Goal: Information Seeking & Learning: Learn about a topic

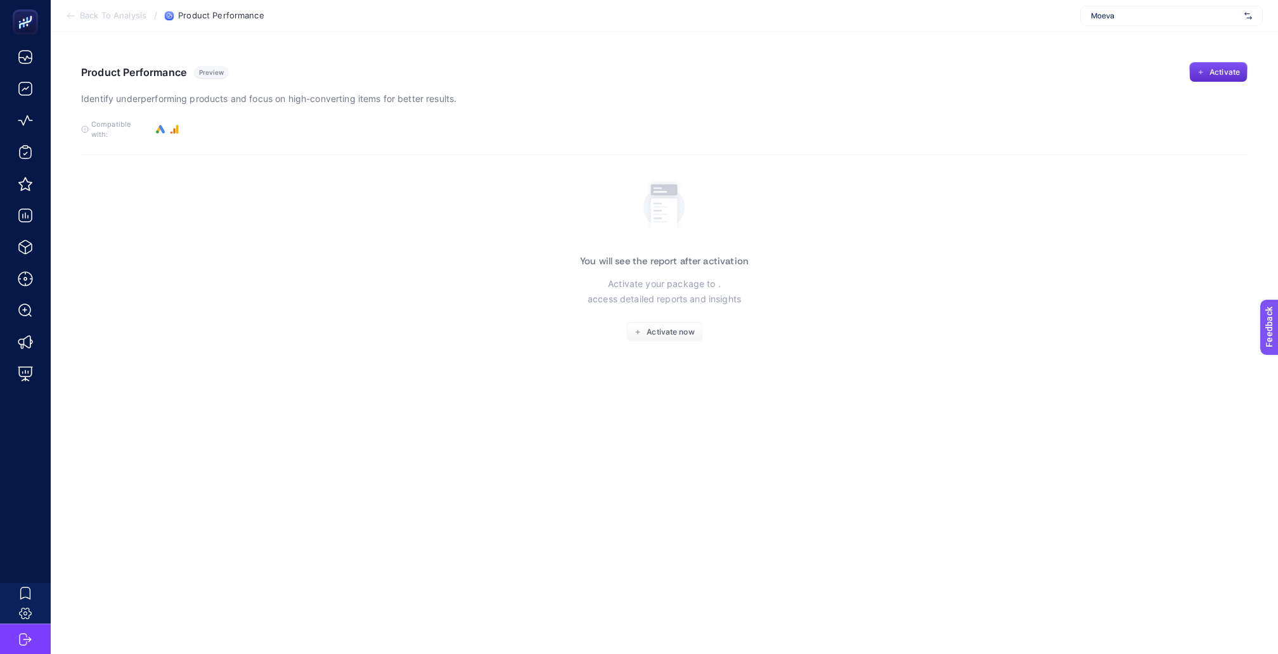
click at [1128, 12] on span "Moeva" at bounding box center [1165, 16] width 148 height 10
type input "konya"
click at [1128, 37] on span "Konyalı Saat" at bounding box center [1112, 42] width 42 height 10
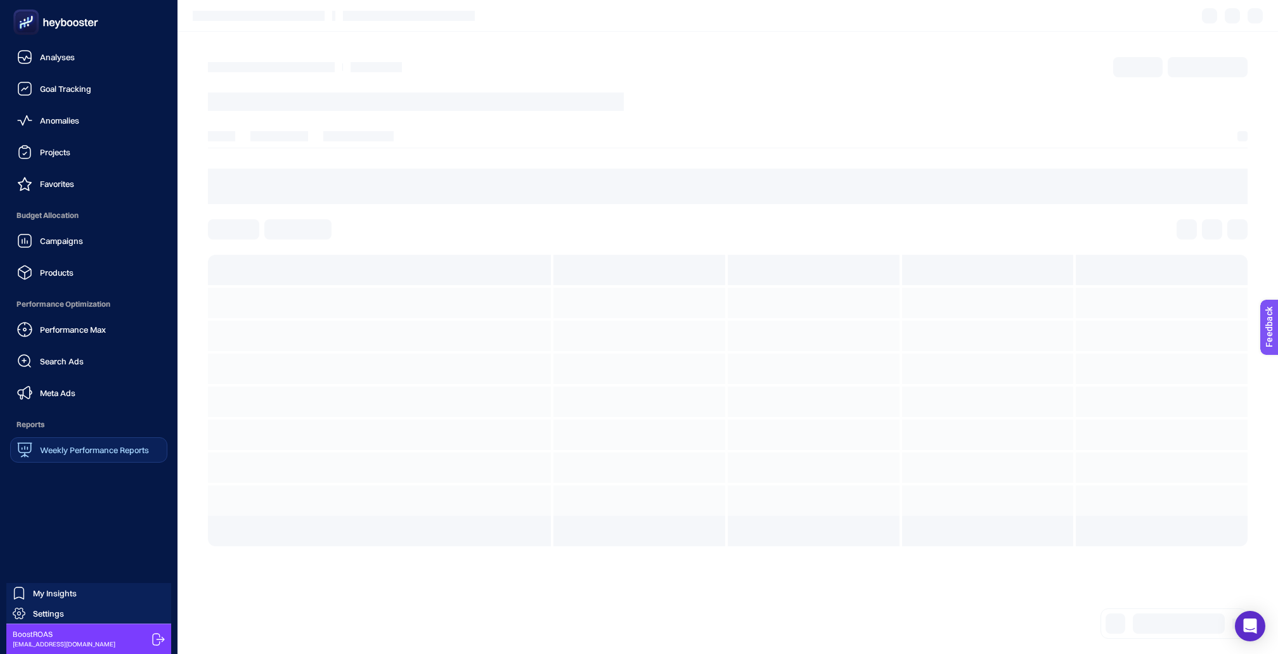
click at [68, 445] on span "Weekly Performance Reports" at bounding box center [94, 450] width 109 height 10
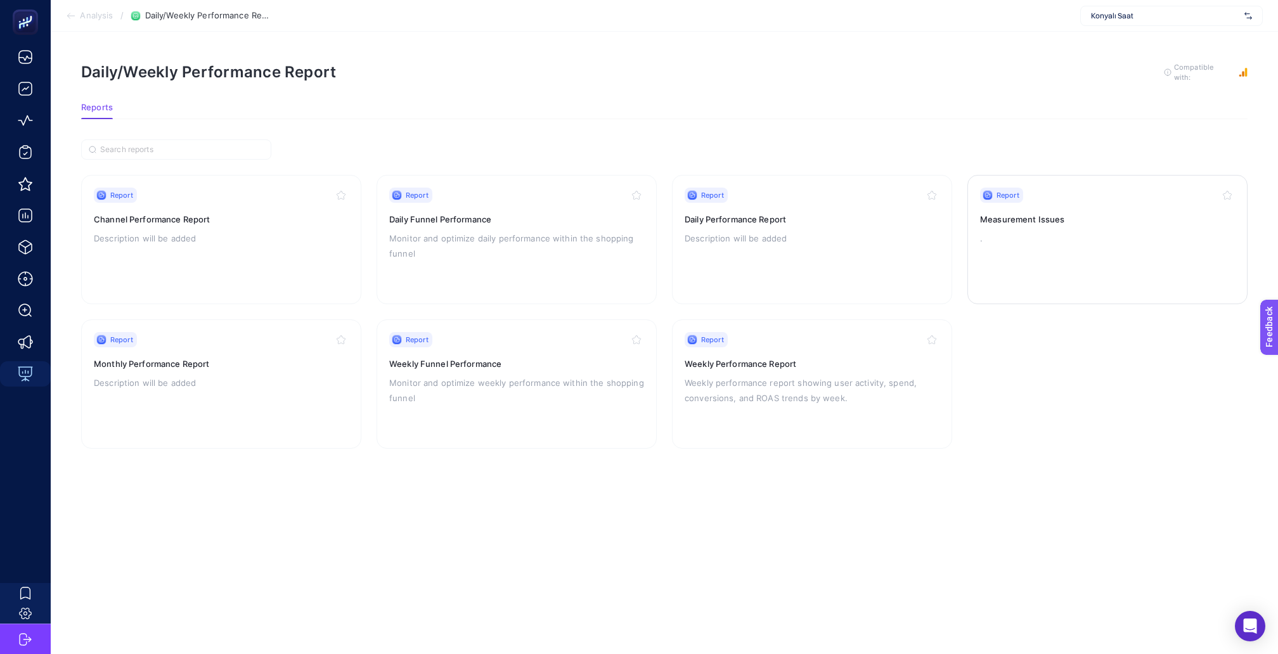
click at [1020, 231] on p "." at bounding box center [1107, 238] width 255 height 15
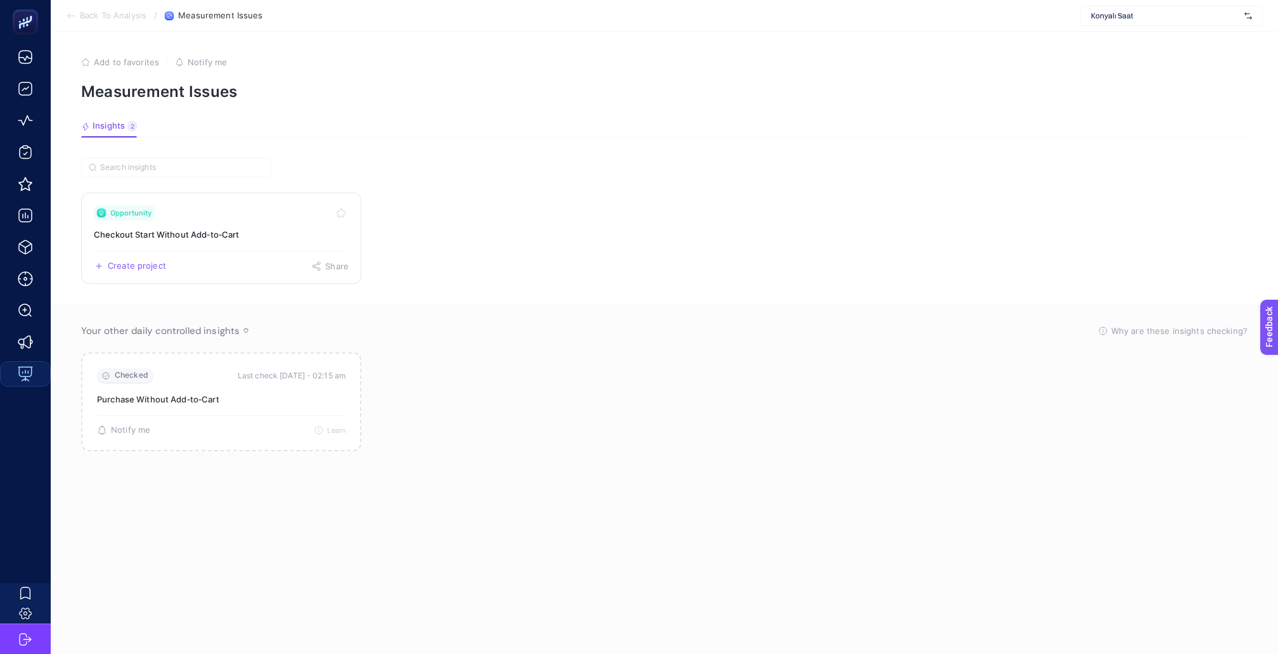
click at [259, 229] on link "Opportunity Checkout Start Without Add‑to‑Cart Create project Share" at bounding box center [221, 238] width 280 height 91
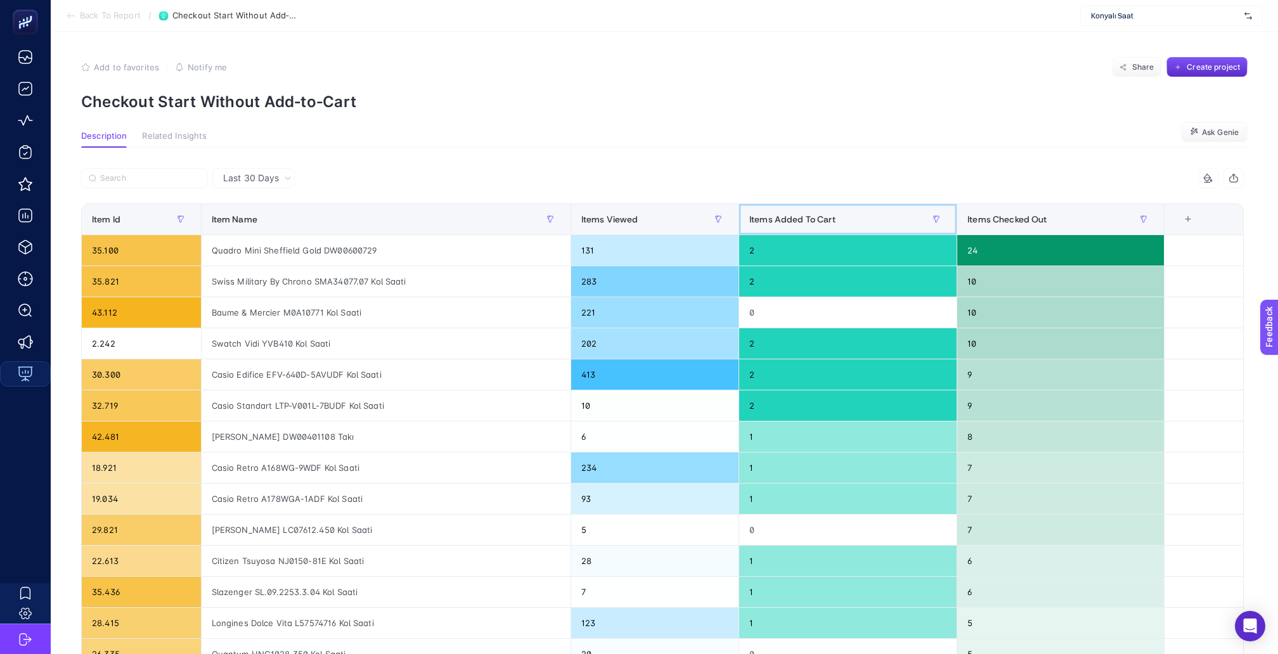
click at [852, 215] on div "Items Added To Cart" at bounding box center [847, 219] width 197 height 20
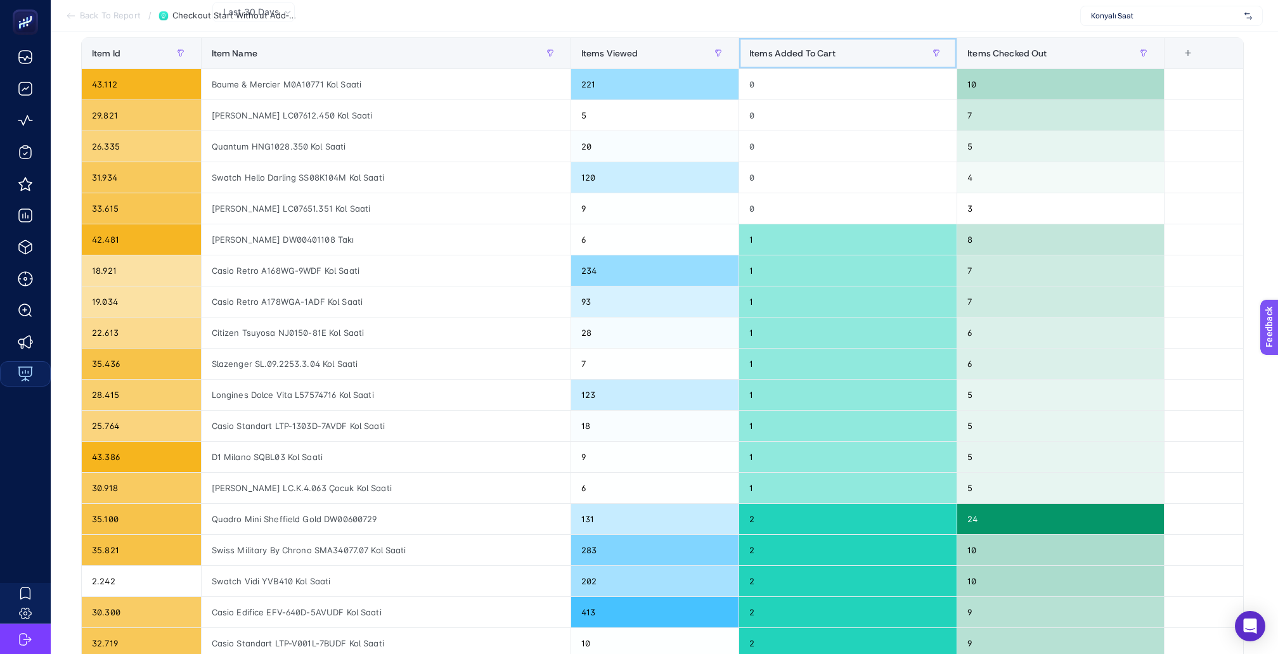
scroll to position [168, 0]
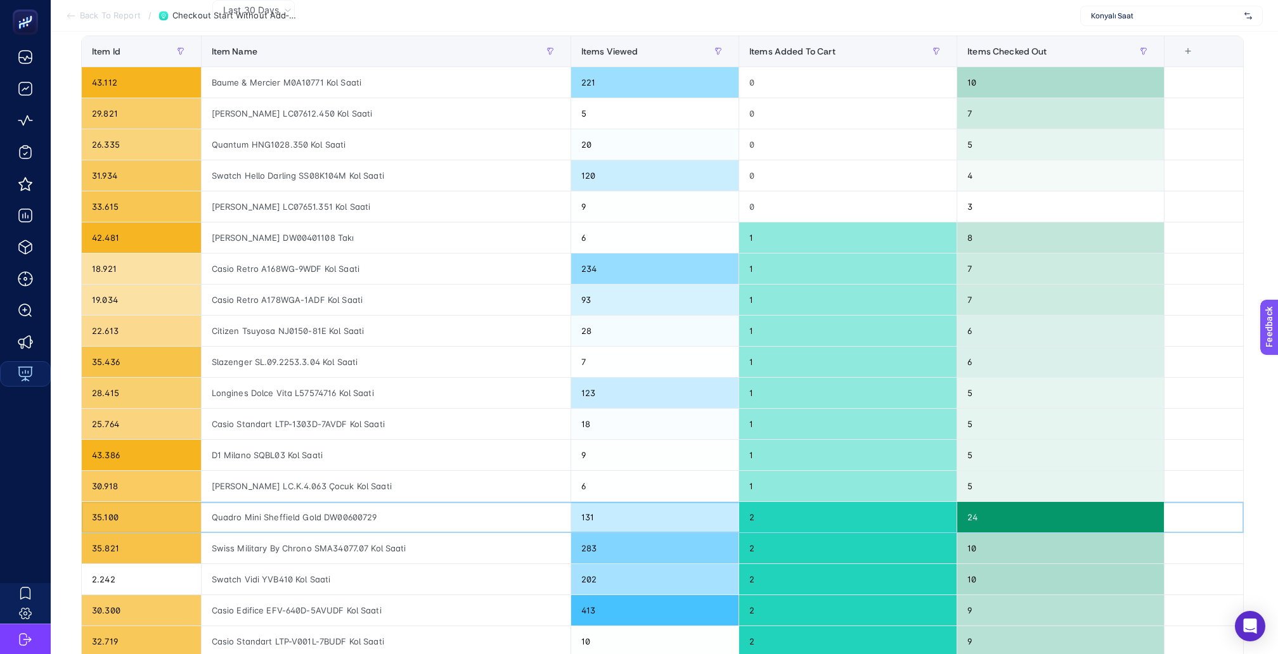
click at [337, 502] on div "Quadro Mini Sheffield Gold DW00600729" at bounding box center [386, 517] width 369 height 30
copy tr "Quadro Mini Sheffield Gold DW00600729"
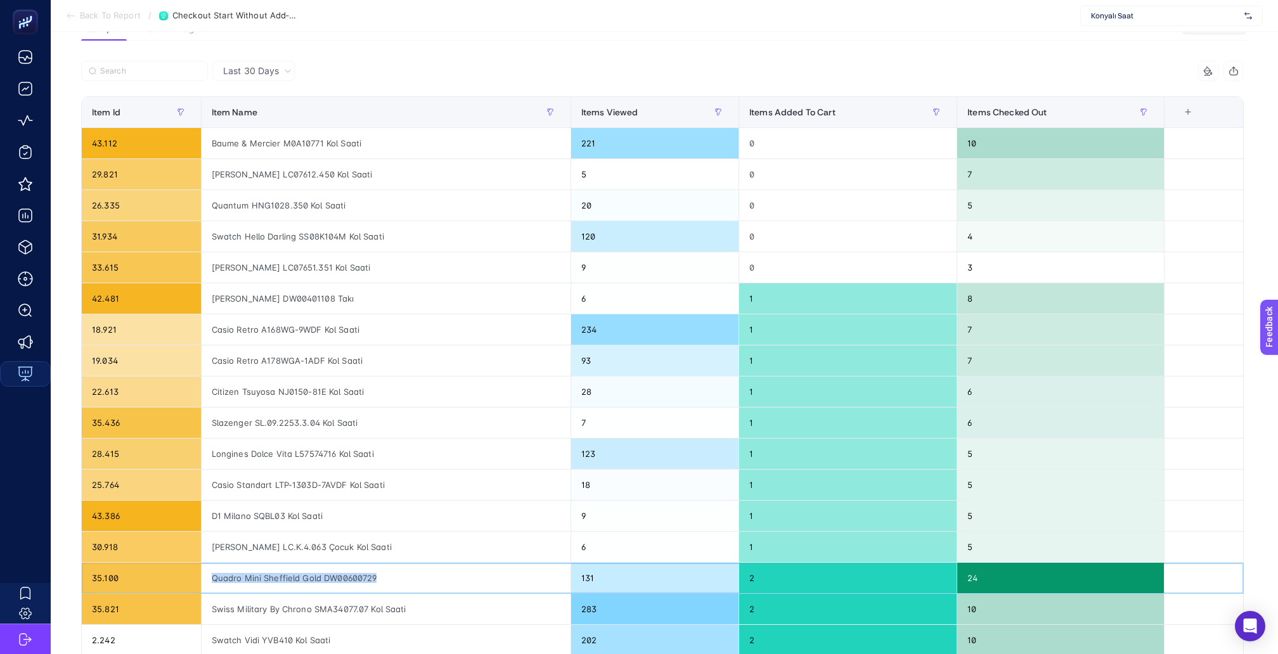
scroll to position [53, 0]
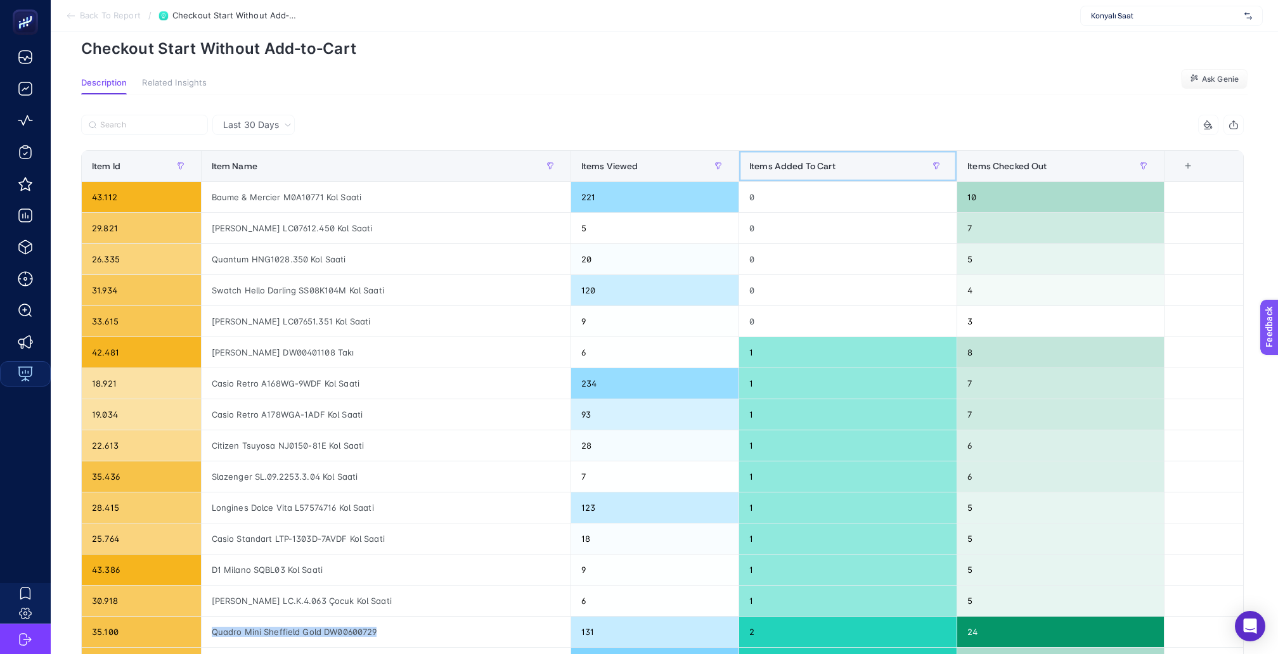
click at [819, 161] on span "Items Added To Cart" at bounding box center [792, 166] width 86 height 10
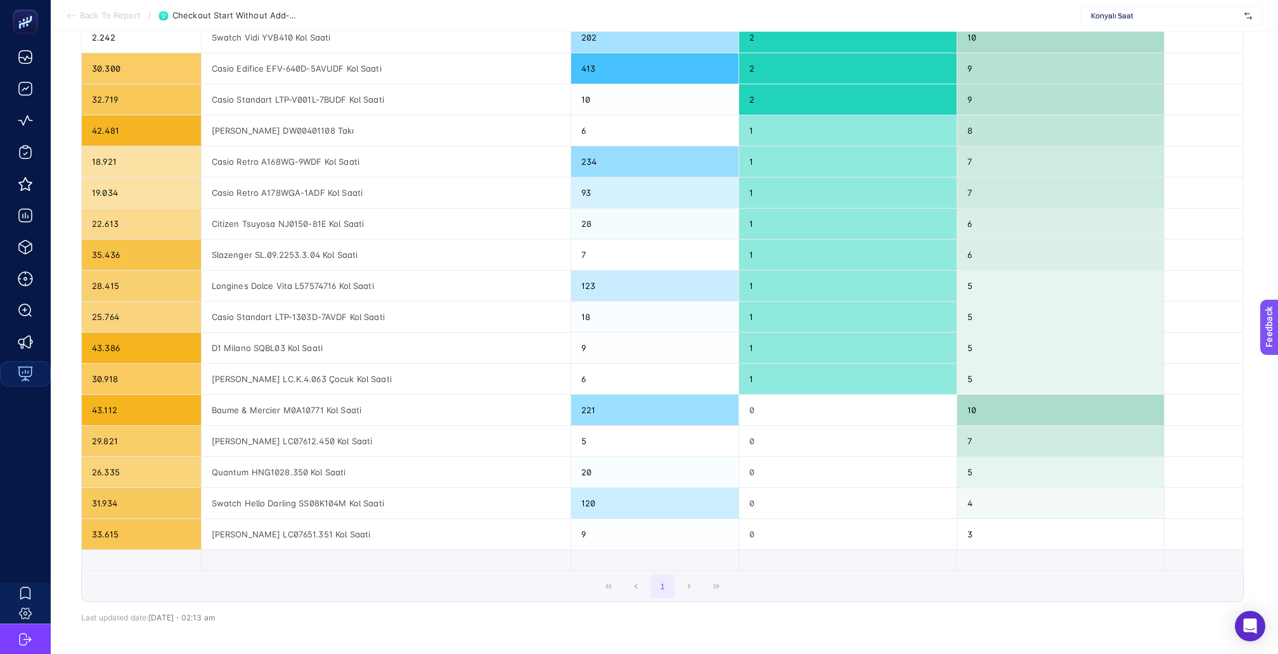
scroll to position [0, 0]
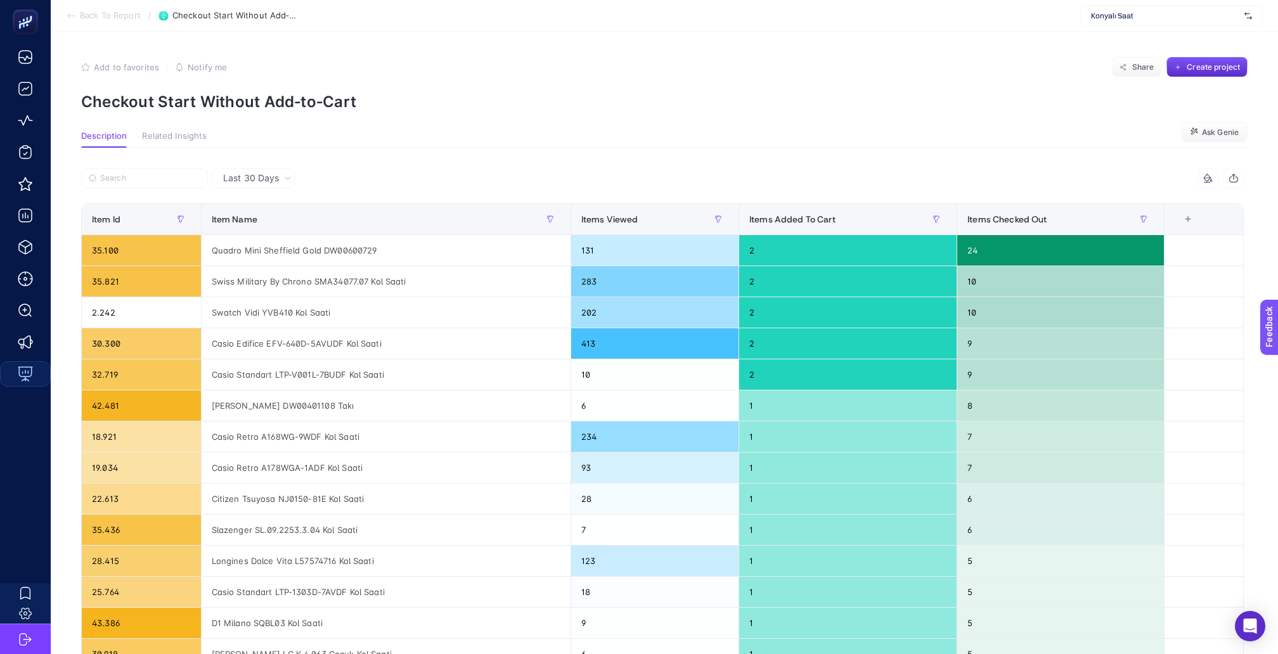
click at [115, 17] on span "Back To Report" at bounding box center [110, 16] width 61 height 10
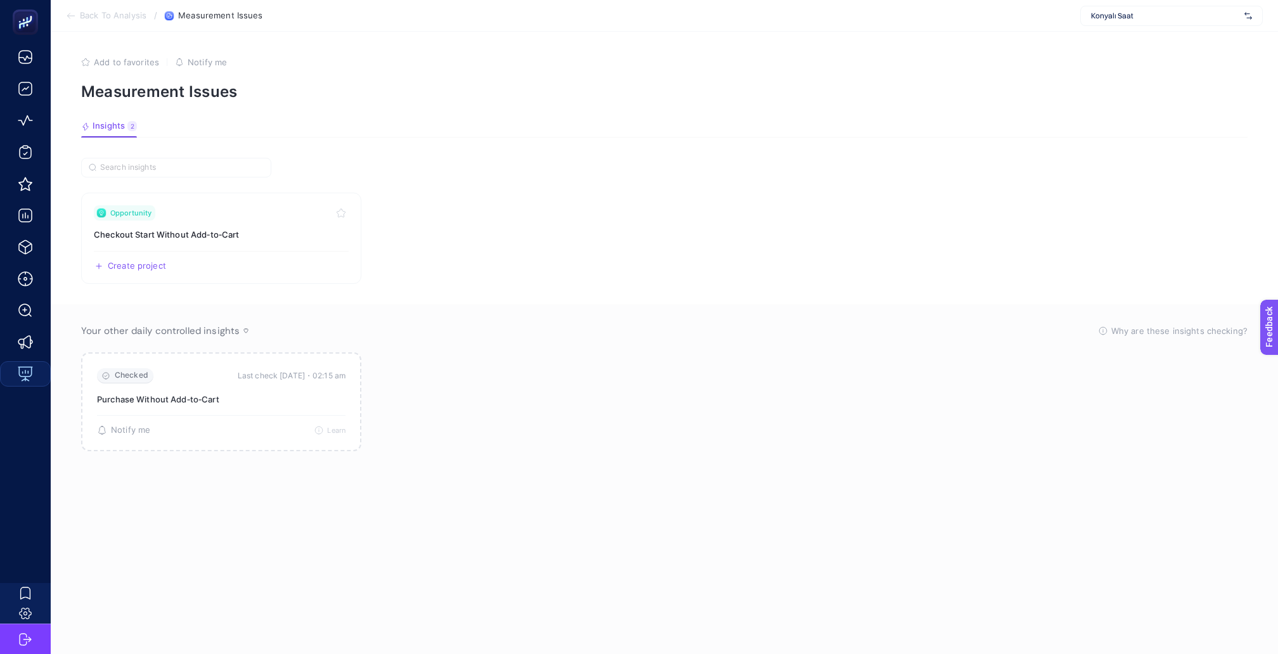
click at [1131, 22] on div "Konyalı Saat" at bounding box center [1171, 16] width 183 height 20
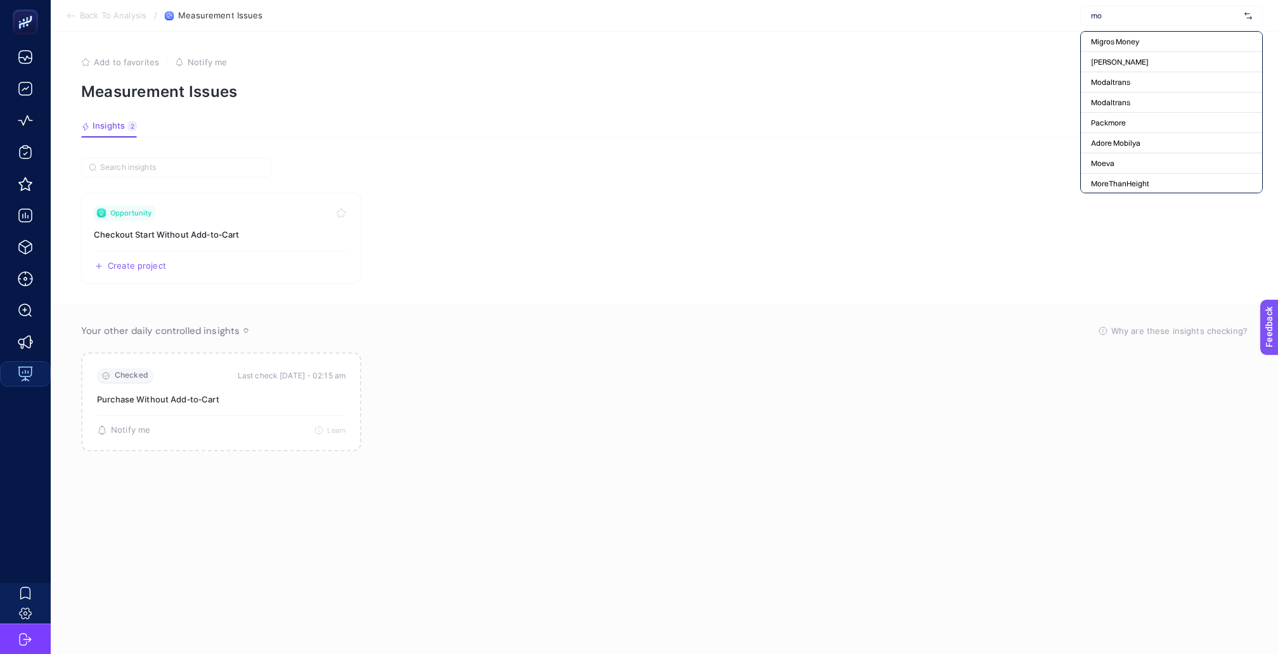
type input "moe"
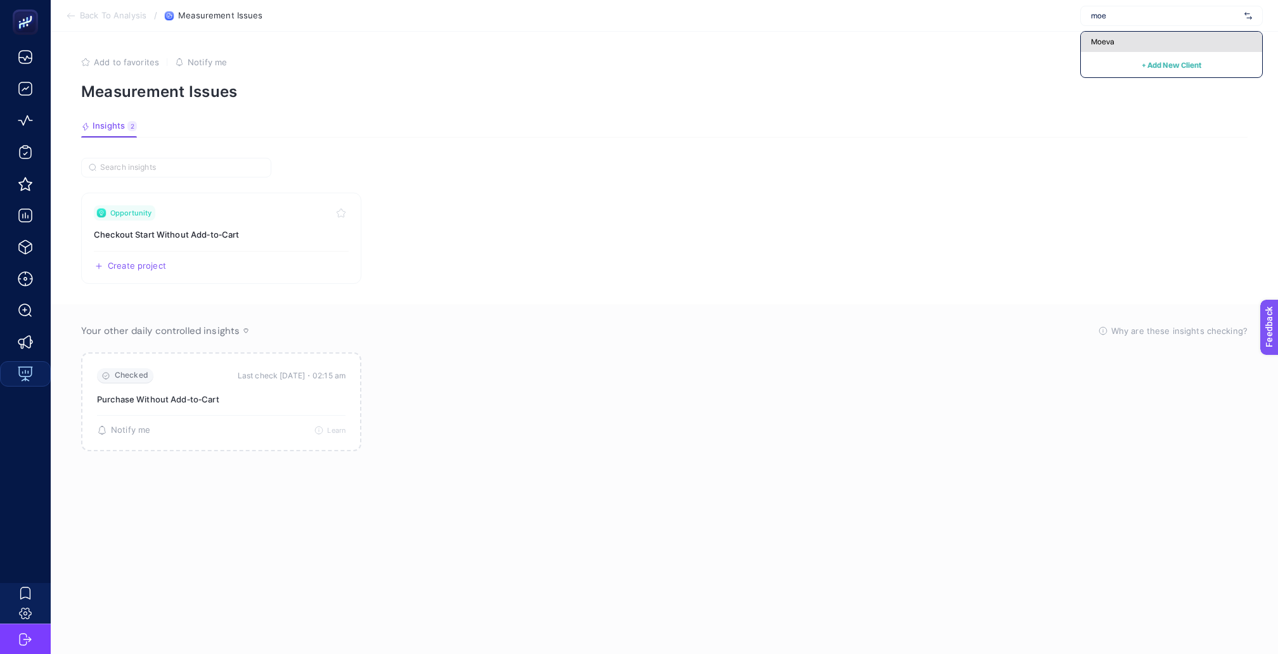
click at [1114, 39] on span "Moeva" at bounding box center [1102, 42] width 23 height 10
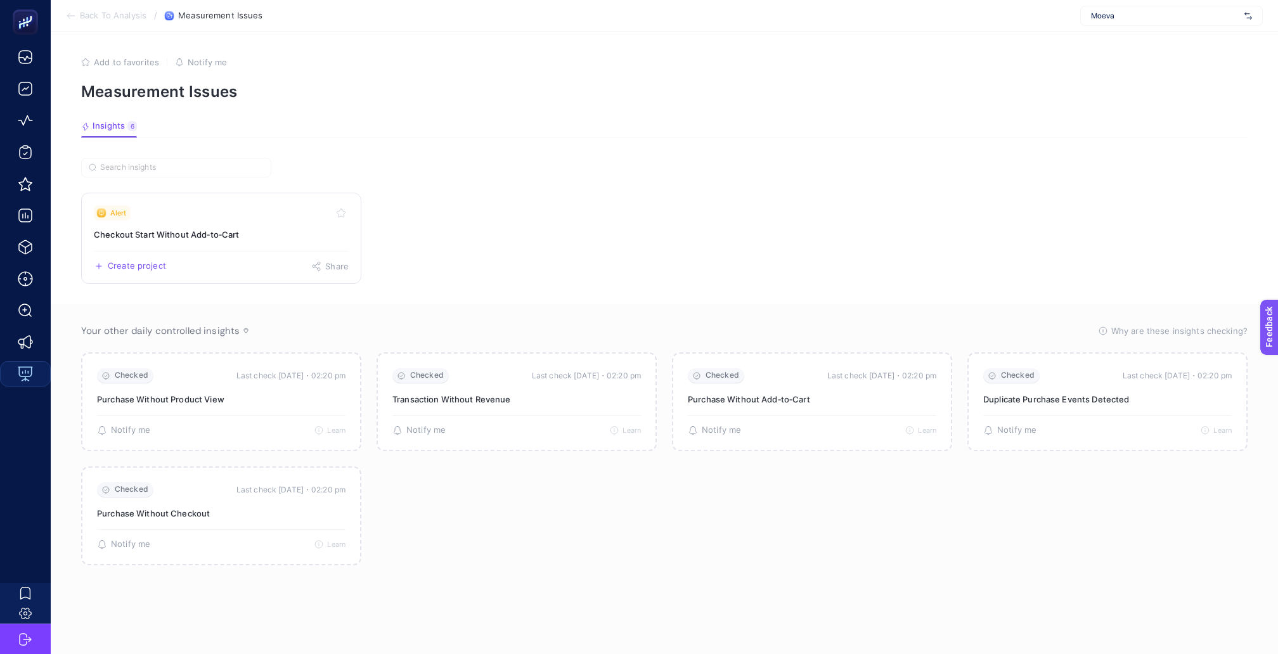
click at [249, 266] on link "Alert Checkout Start Without Add‑to‑Cart Create project Share" at bounding box center [221, 238] width 280 height 91
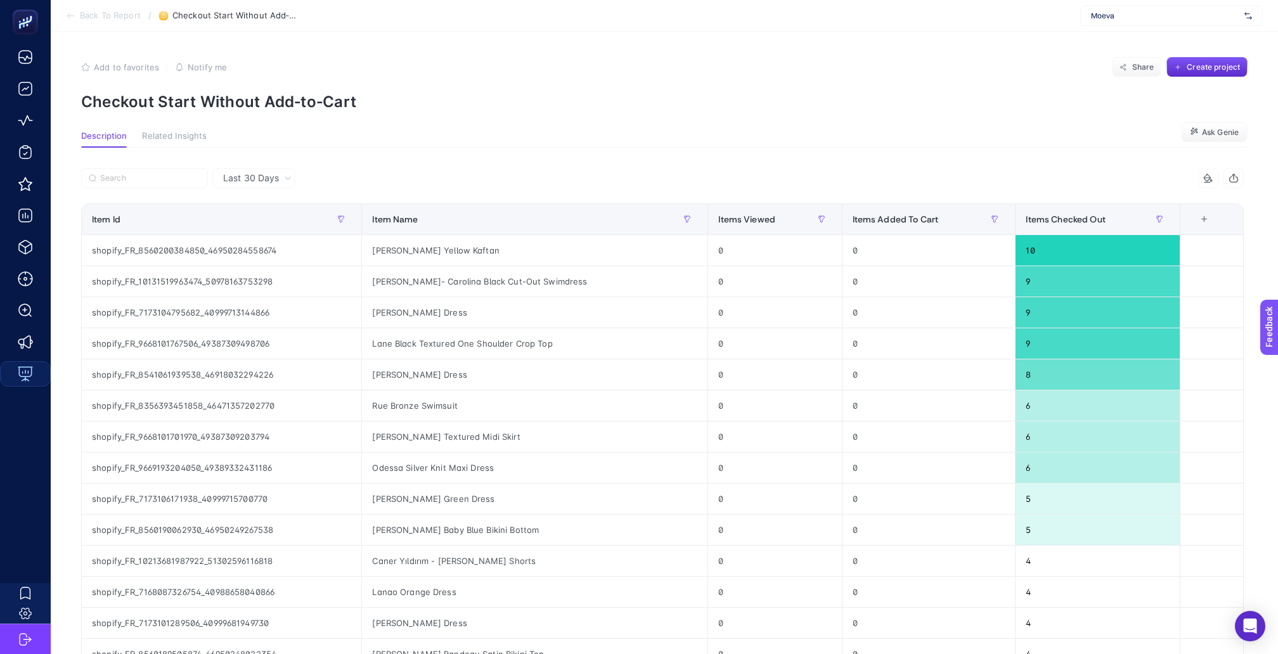
click at [421, 240] on div "[PERSON_NAME] Yellow Kaftan" at bounding box center [534, 250] width 345 height 30
copy tr "[PERSON_NAME] Yellow Kaftan"
click at [540, 359] on div "[PERSON_NAME] Dress" at bounding box center [534, 374] width 345 height 30
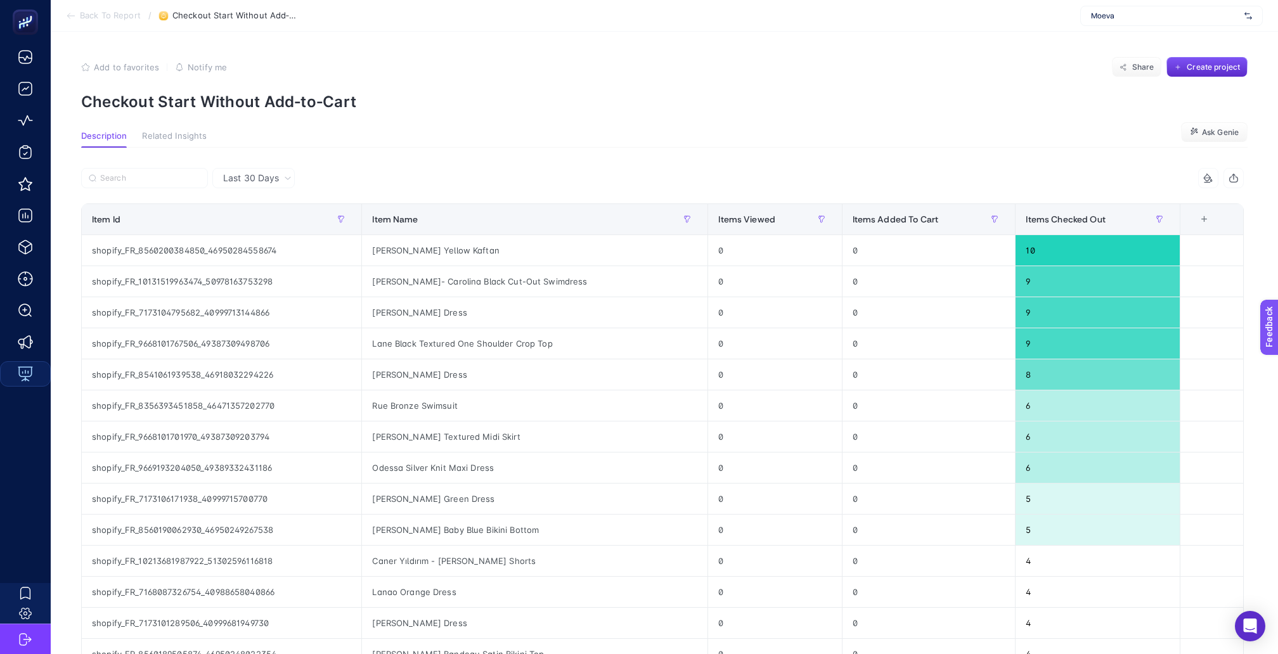
click at [583, 107] on article "Add to favorites false Notify me Share Create project Checkout Start Without Ad…" at bounding box center [664, 526] width 1227 height 988
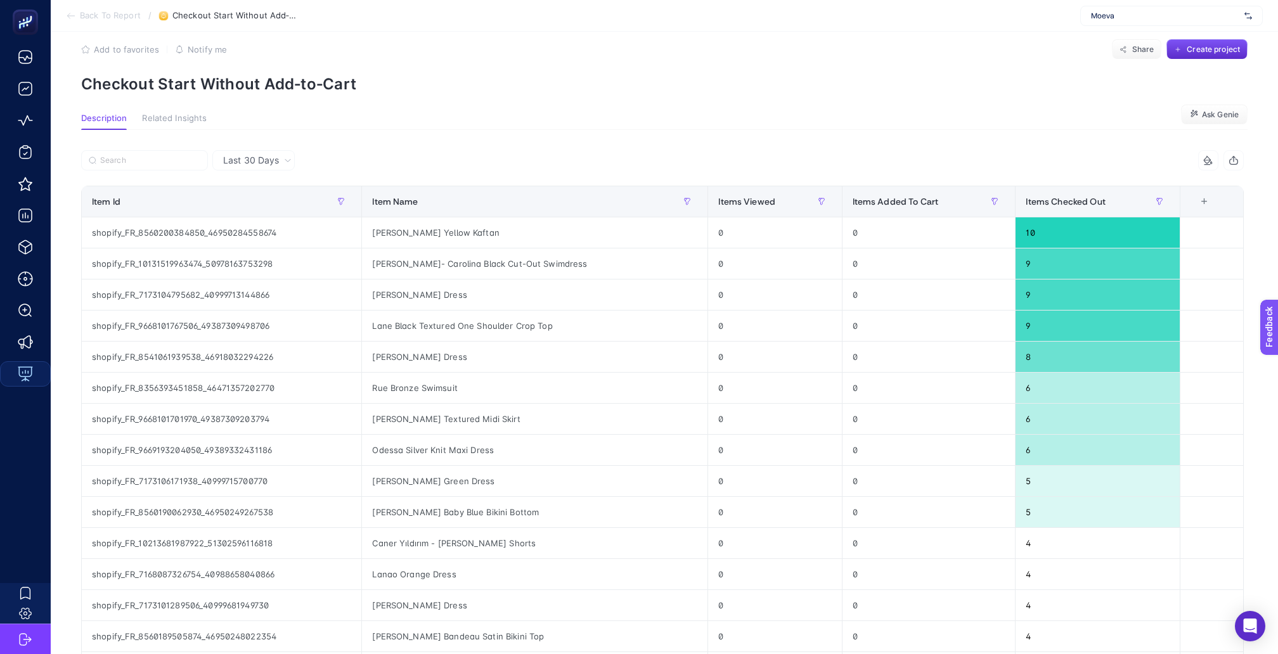
scroll to position [16, 0]
click at [259, 156] on span "Last 30 Days" at bounding box center [251, 162] width 56 height 13
click at [259, 200] on li "Last 7 Days" at bounding box center [253, 211] width 75 height 23
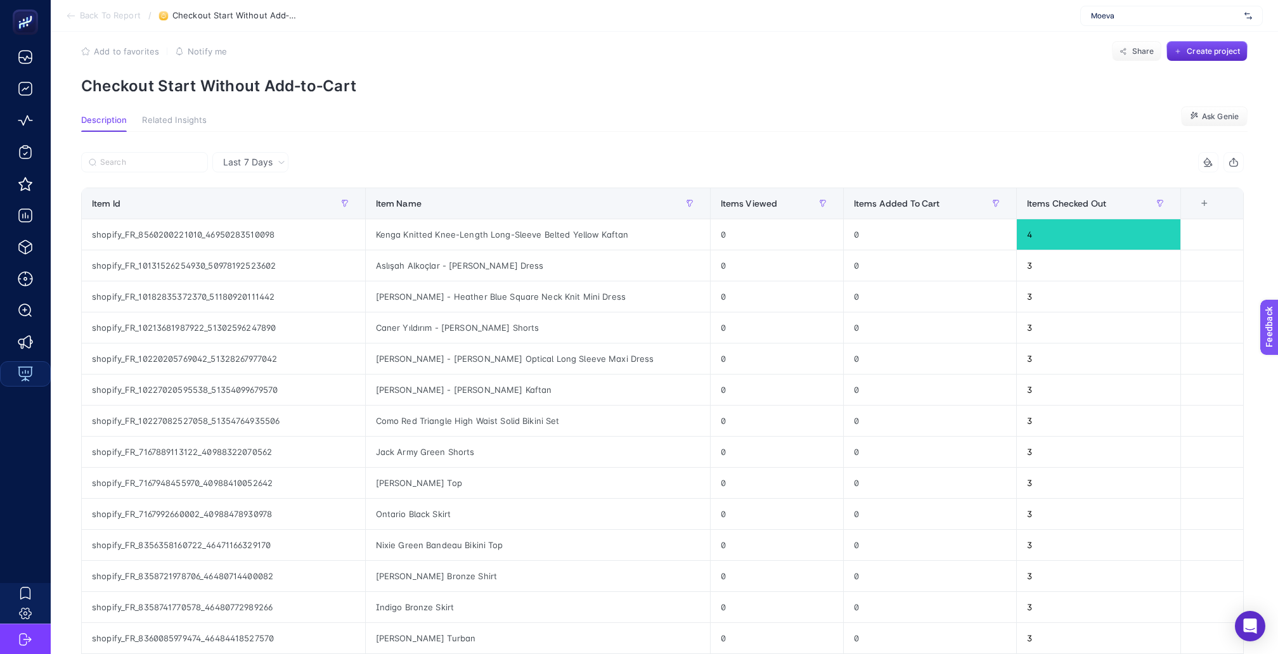
click at [492, 139] on div "Last 7 Days 3 items selected Item Id Item Name Items Viewed Items Added To Cart…" at bounding box center [662, 555] width 1183 height 847
click at [283, 152] on div "Last 7 Days" at bounding box center [250, 162] width 76 height 20
click at [259, 181] on li "Last 30 Days" at bounding box center [250, 188] width 68 height 23
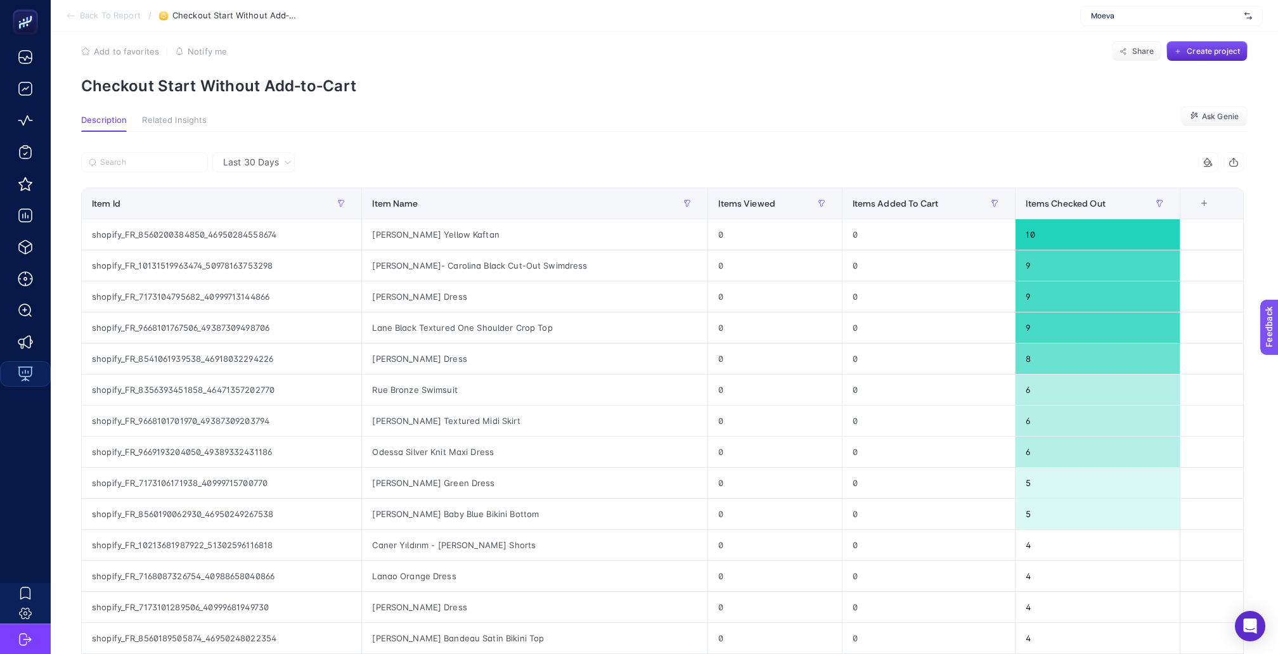
click at [978, 77] on p "Checkout Start Without Add‑to‑Cart" at bounding box center [664, 86] width 1166 height 18
